Goal: Transaction & Acquisition: Purchase product/service

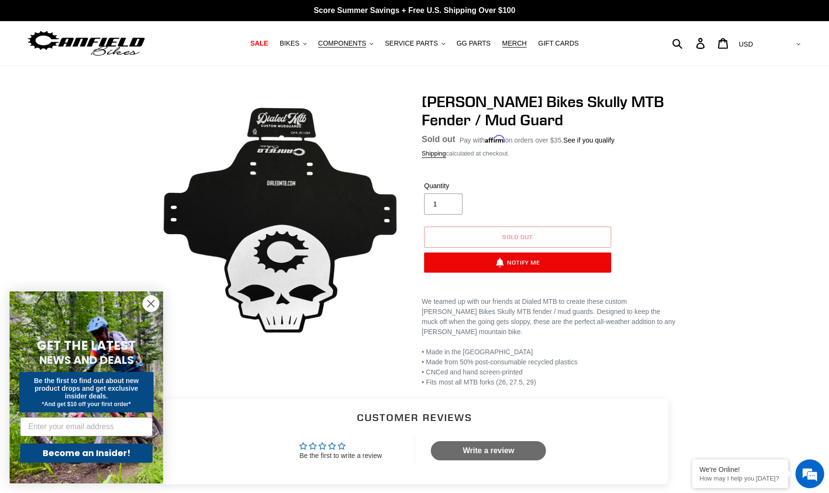
click at [100, 42] on img at bounding box center [86, 43] width 120 height 30
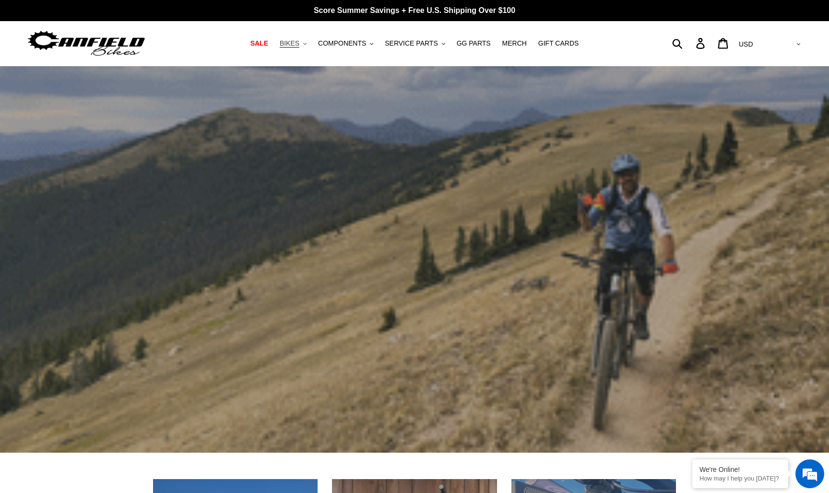
click at [298, 44] on span "BIKES" at bounding box center [290, 43] width 20 height 8
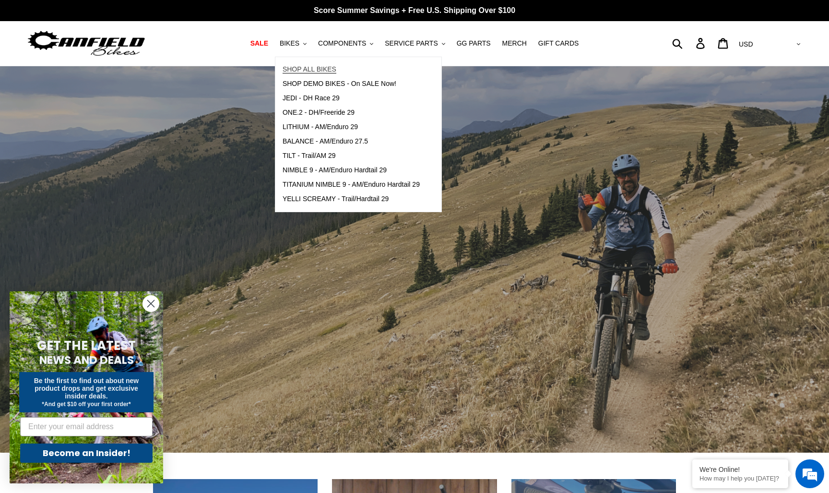
click at [311, 69] on span "SHOP ALL BIKES" at bounding box center [310, 69] width 54 height 8
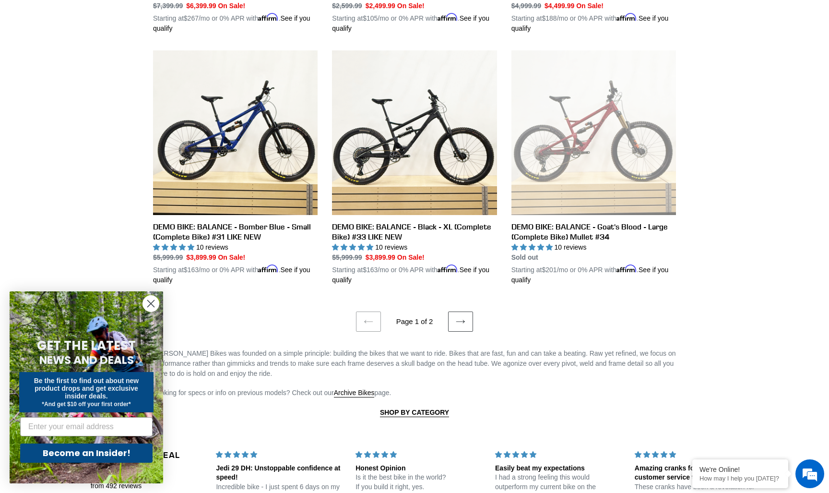
scroll to position [1877, 0]
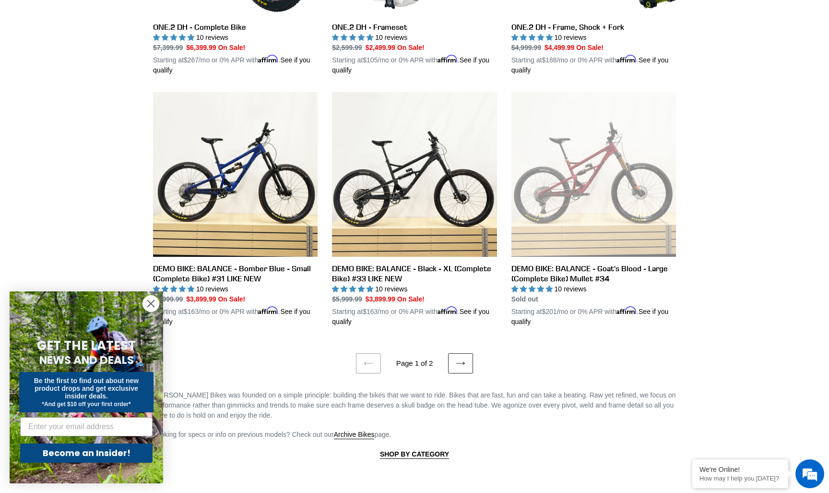
click at [464, 361] on icon at bounding box center [460, 362] width 9 height 3
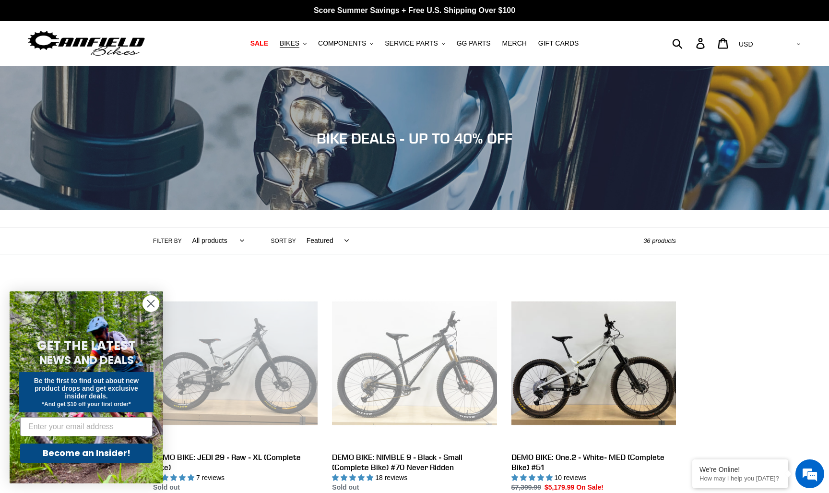
click at [155, 305] on circle "Close dialog" at bounding box center [151, 303] width 16 height 16
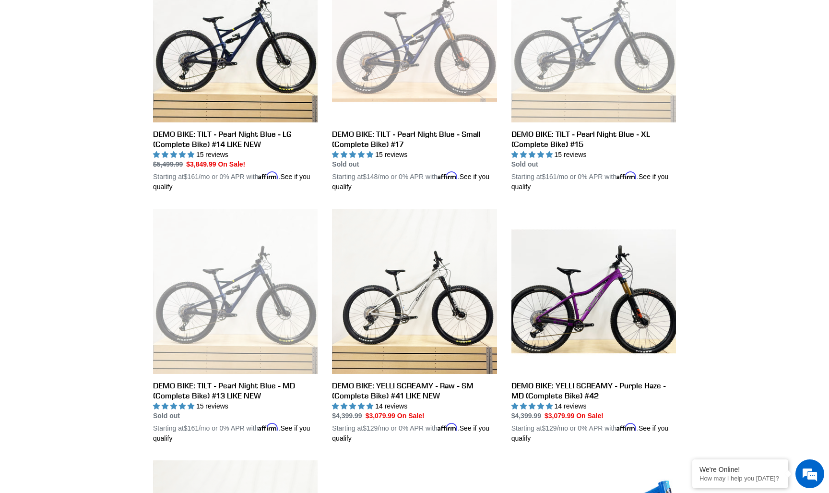
scroll to position [608, 0]
